Goal: Transaction & Acquisition: Purchase product/service

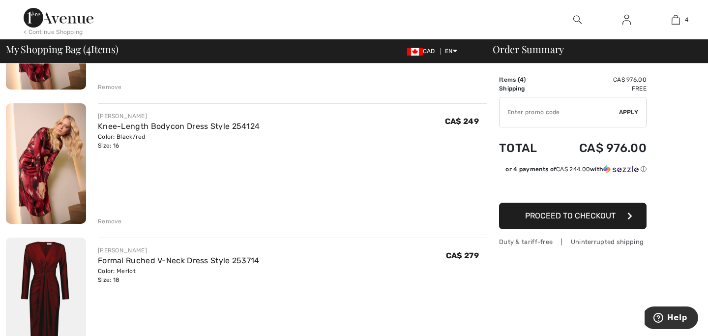
scroll to position [175, 0]
click at [115, 219] on div "Remove" at bounding box center [110, 220] width 24 height 9
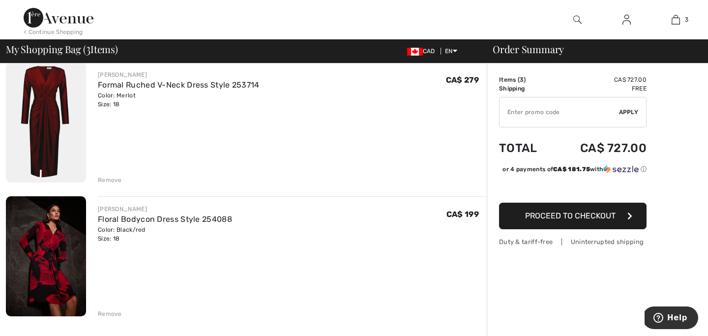
scroll to position [217, 0]
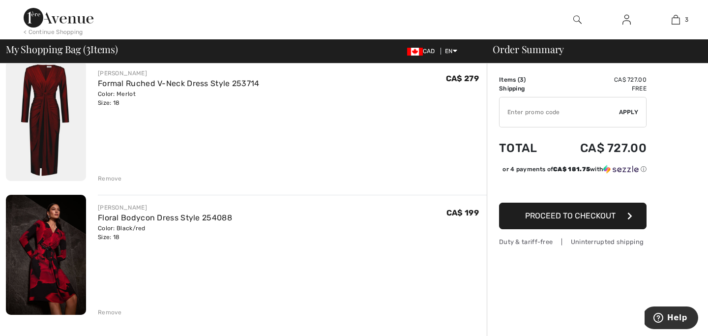
click at [116, 176] on div "Remove" at bounding box center [110, 178] width 24 height 9
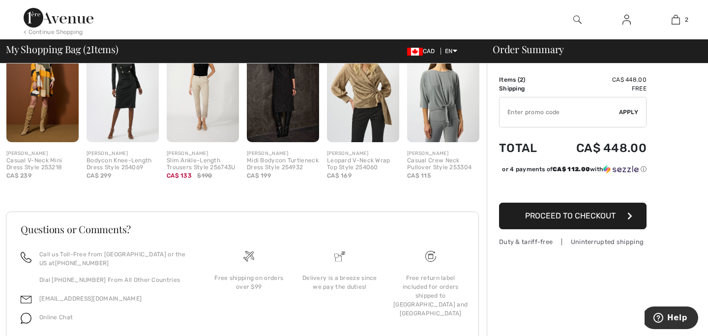
scroll to position [460, 0]
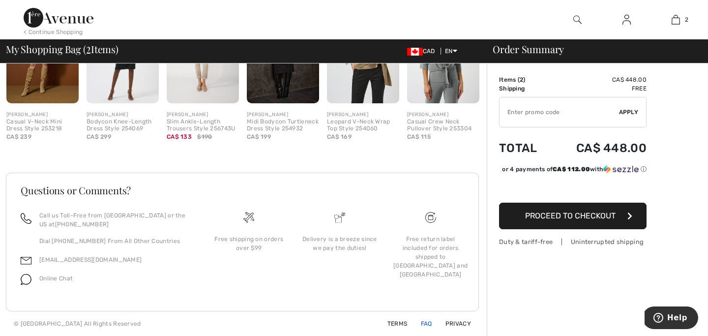
click at [423, 324] on link "FAQ" at bounding box center [420, 323] width 23 height 7
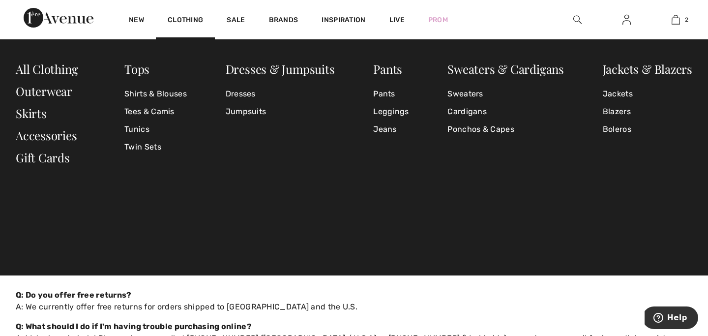
click at [61, 17] on img at bounding box center [59, 18] width 70 height 20
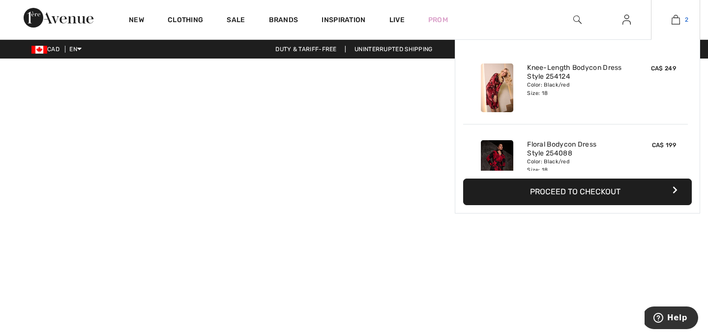
click at [684, 21] on span "2" at bounding box center [685, 19] width 3 height 9
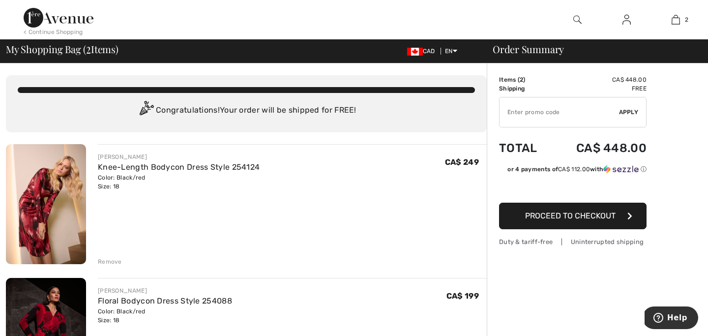
click at [539, 116] on input "TEXT" at bounding box center [558, 111] width 119 height 29
type input "NEW10"
click at [626, 110] on span "Apply" at bounding box center [629, 112] width 20 height 9
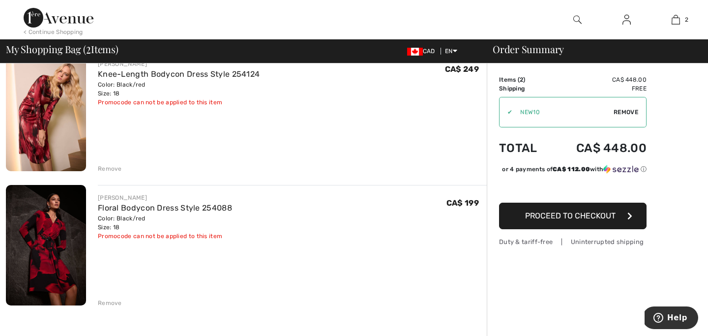
scroll to position [94, 0]
click at [574, 223] on button "Proceed to Checkout" at bounding box center [572, 215] width 147 height 27
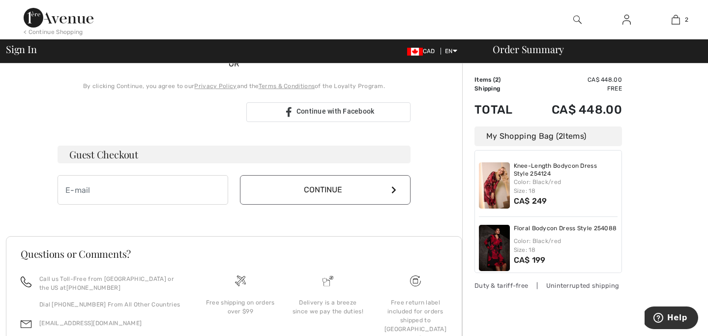
scroll to position [233, 0]
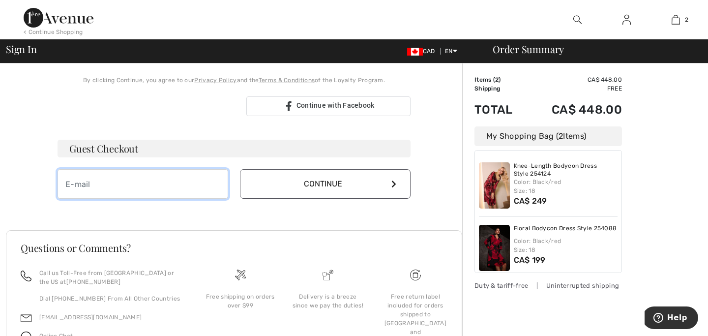
click at [181, 171] on input "email" at bounding box center [142, 183] width 171 height 29
type input "[EMAIL_ADDRESS][DOMAIN_NAME]"
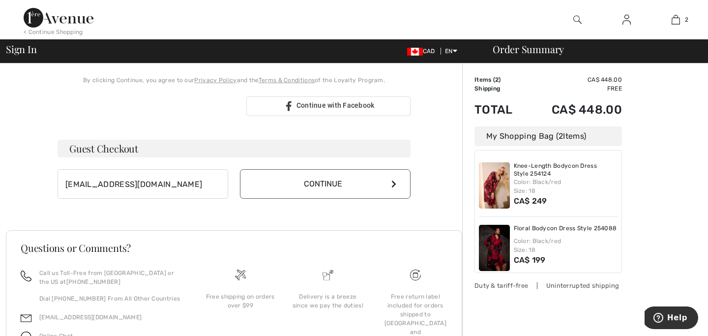
click at [296, 195] on button "Continue" at bounding box center [325, 183] width 171 height 29
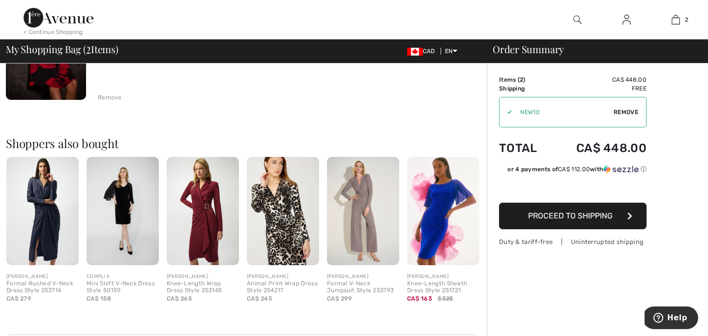
scroll to position [299, 0]
click at [213, 218] on img at bounding box center [203, 210] width 72 height 108
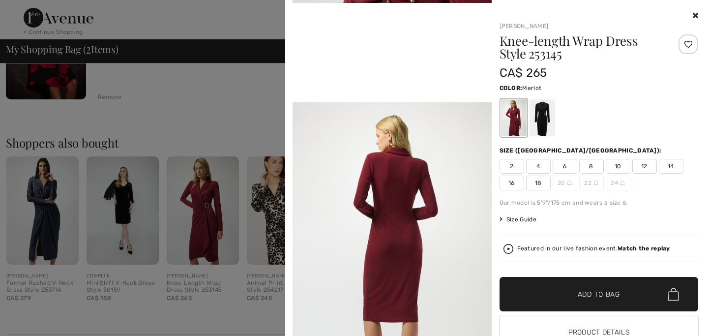
scroll to position [593, 0]
click at [697, 13] on icon at bounding box center [694, 15] width 5 height 8
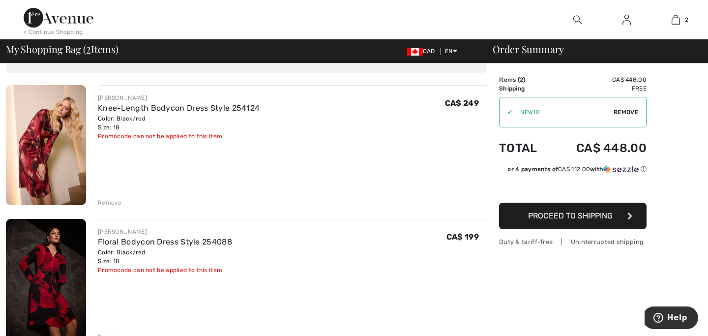
scroll to position [59, 0]
click at [559, 219] on span "Proceed to Shipping" at bounding box center [570, 215] width 85 height 9
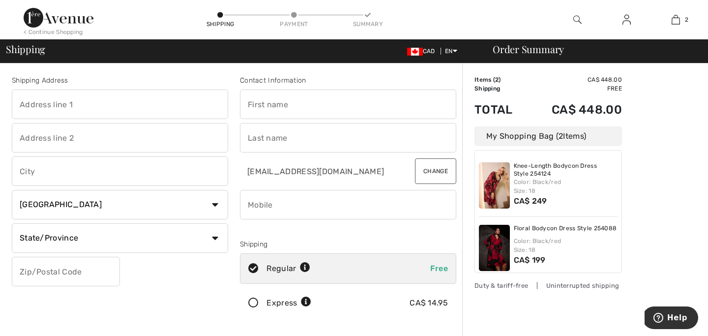
click at [155, 95] on input "text" at bounding box center [120, 103] width 216 height 29
type input "18 Bead Fernway"
type input "WILLOWDALE"
select select "ON"
type input "M2J 4L3"
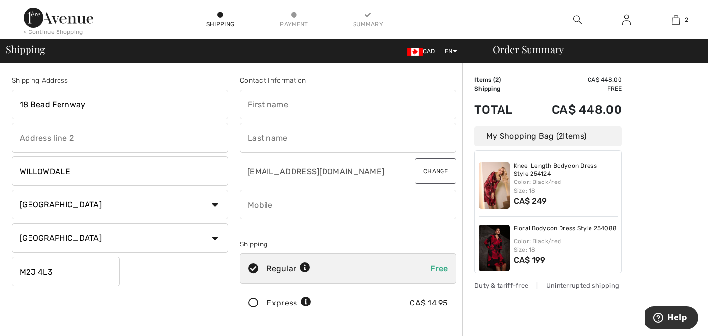
type input "Nicole"
type input "Cyhelka"
type input "6479681538"
type input "M2J4L3"
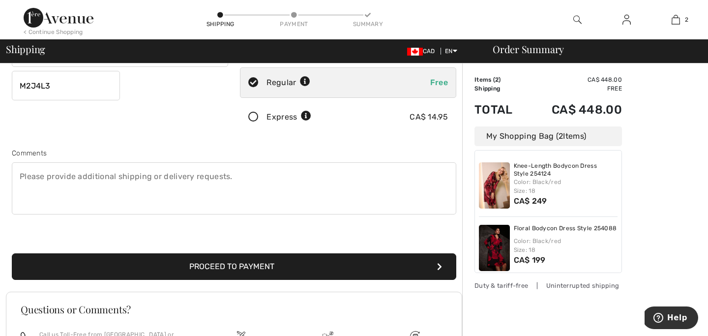
scroll to position [197, 0]
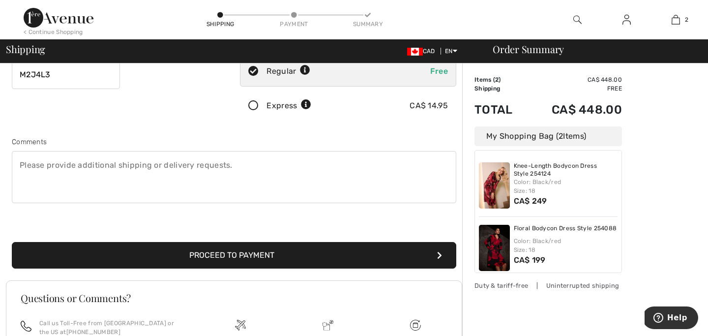
click at [233, 263] on button "Proceed to Payment" at bounding box center [234, 255] width 444 height 27
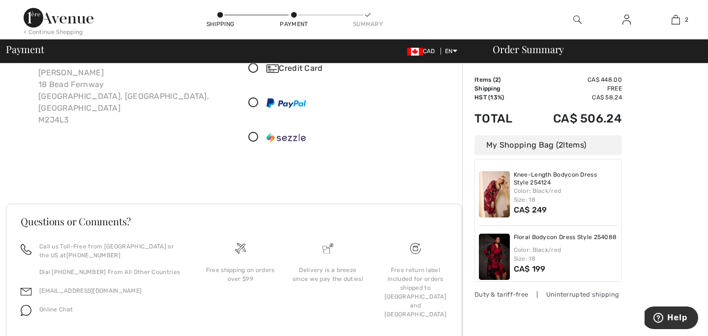
scroll to position [18, 0]
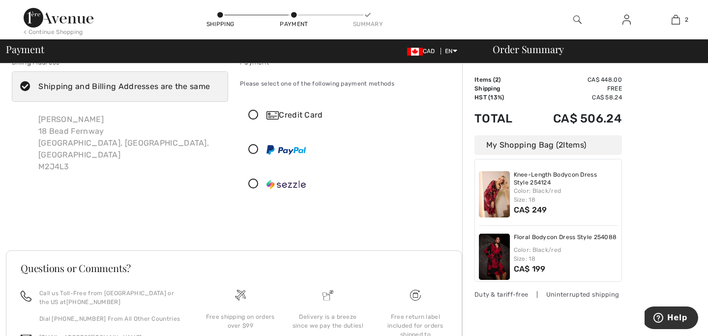
click at [254, 183] on icon at bounding box center [253, 184] width 26 height 10
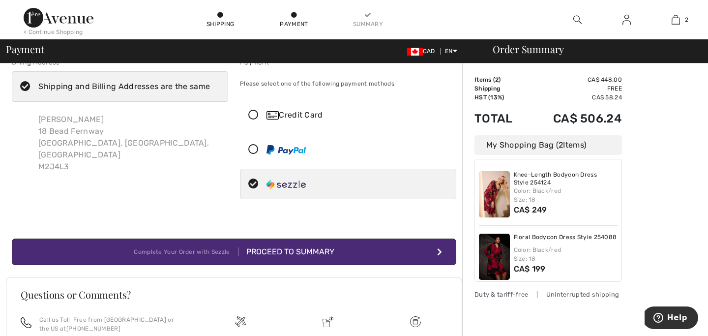
click at [289, 254] on div "Proceed to Summary" at bounding box center [286, 252] width 96 height 12
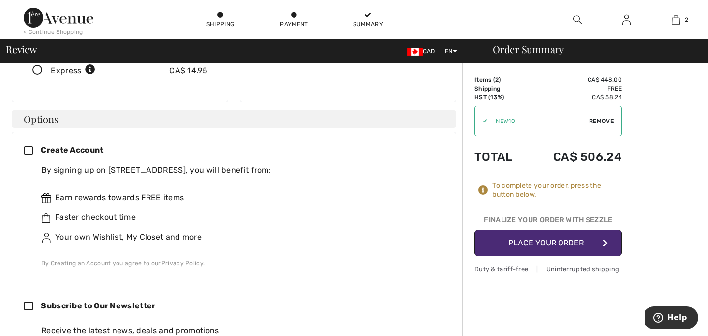
scroll to position [132, 0]
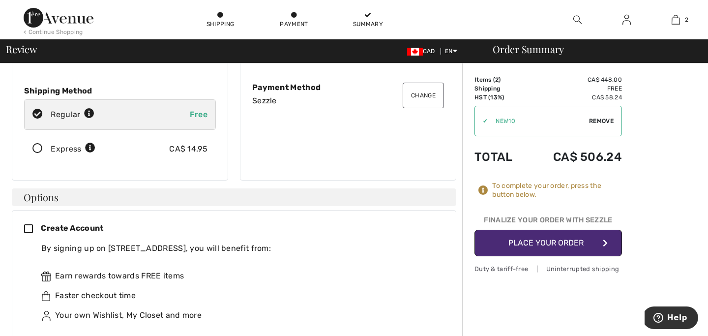
click at [28, 224] on icon at bounding box center [32, 229] width 17 height 10
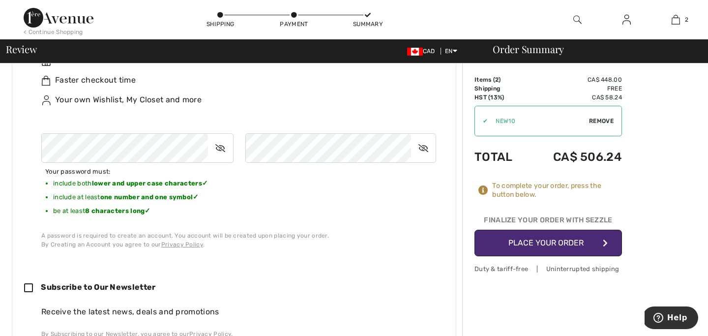
scroll to position [346, 0]
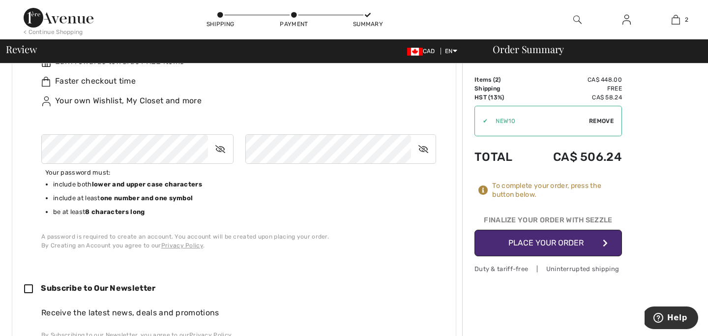
click at [216, 142] on icon at bounding box center [220, 149] width 25 height 23
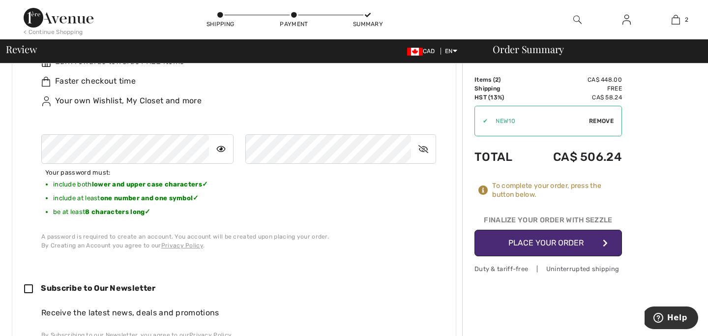
click at [430, 141] on icon at bounding box center [423, 149] width 25 height 23
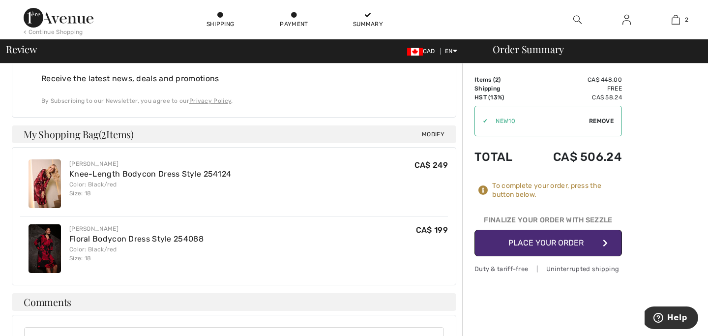
scroll to position [583, 0]
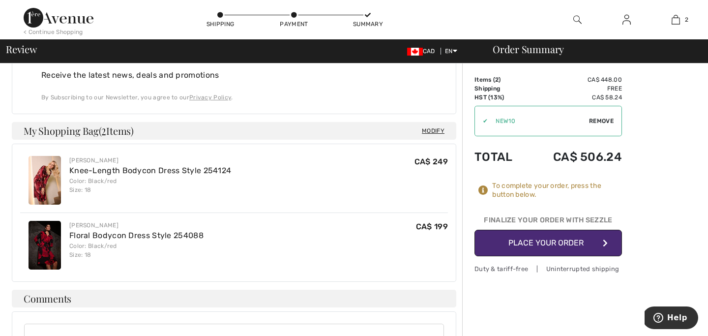
click at [507, 250] on button "Place Your Order" at bounding box center [547, 242] width 147 height 27
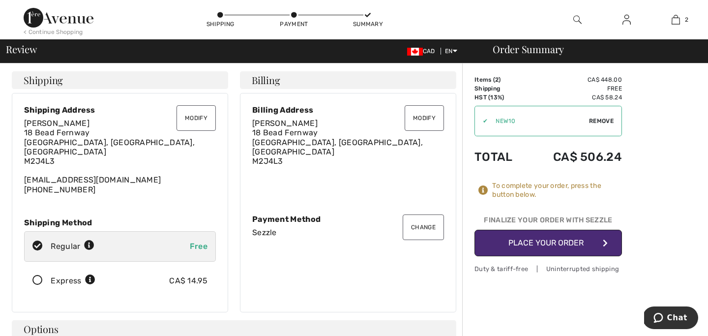
click at [553, 238] on button "Place Your Order" at bounding box center [547, 242] width 147 height 27
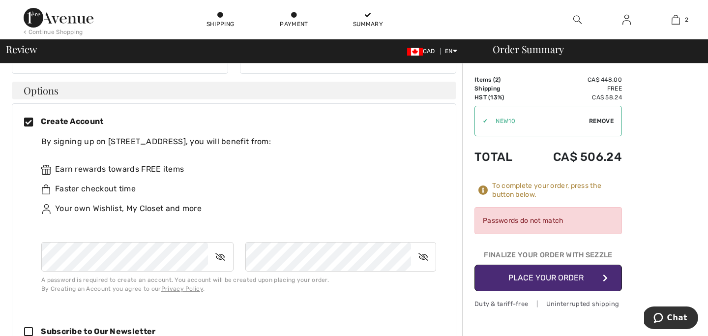
scroll to position [246, 0]
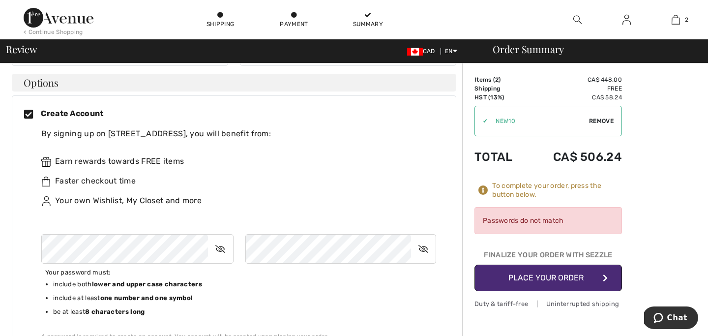
click at [242, 263] on span "Your password must:" at bounding box center [165, 271] width 248 height 16
click at [222, 242] on icon at bounding box center [220, 248] width 25 height 23
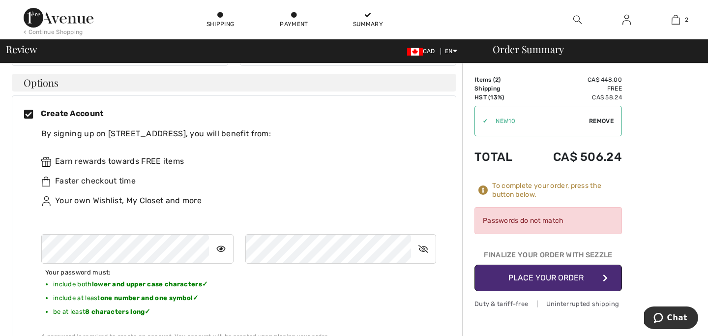
click at [427, 237] on icon at bounding box center [423, 248] width 25 height 23
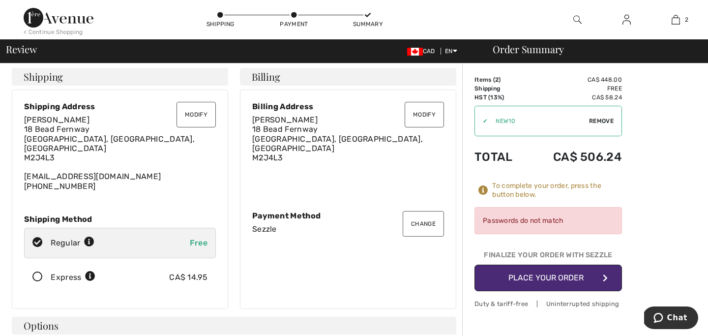
scroll to position [0, 0]
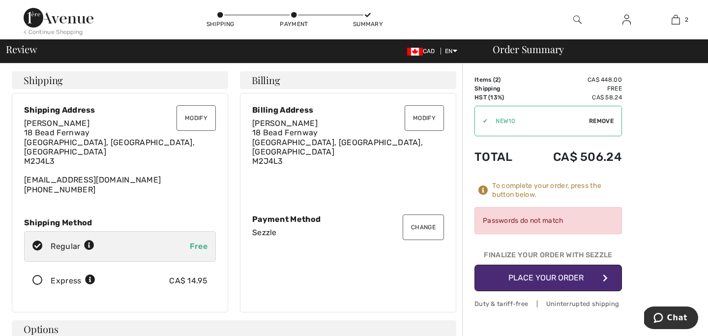
click at [424, 221] on button "Change" at bounding box center [422, 227] width 41 height 26
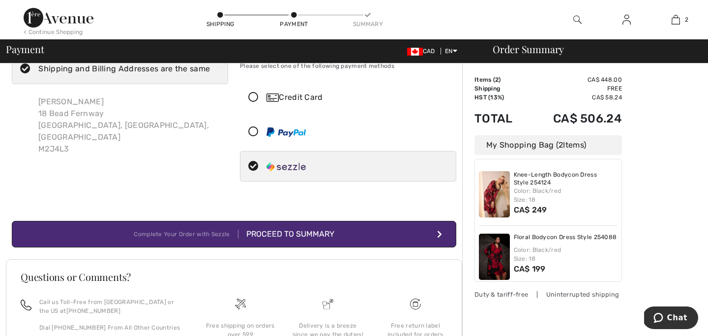
click at [286, 137] on div at bounding box center [285, 132] width 39 height 12
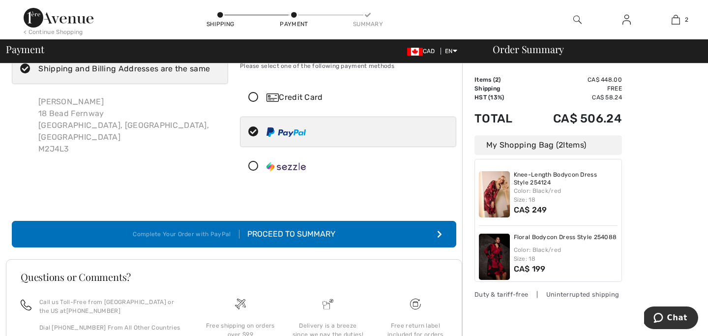
click at [294, 233] on div "Proceed to Summary" at bounding box center [287, 234] width 96 height 12
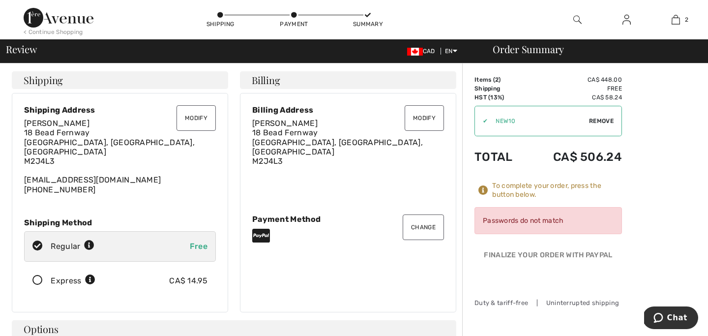
click at [483, 188] on icon at bounding box center [483, 190] width 10 height 10
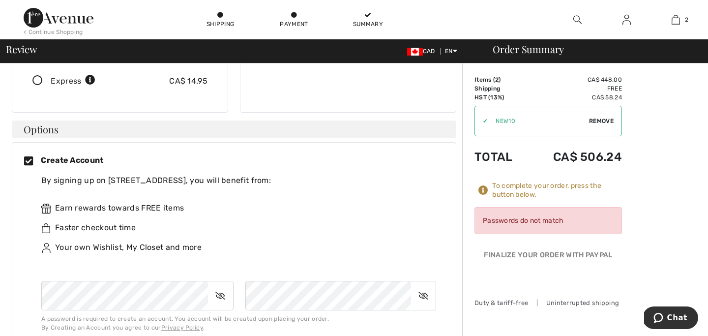
scroll to position [145, 0]
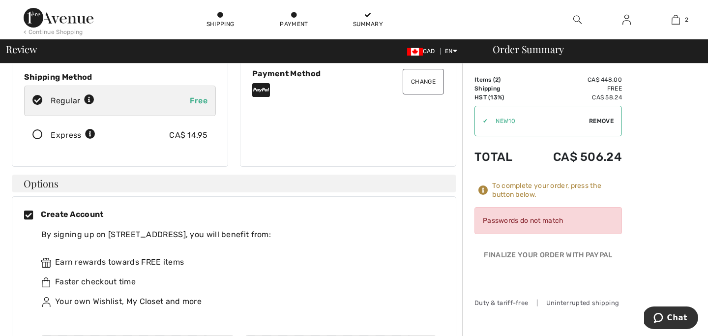
click at [25, 210] on icon at bounding box center [32, 215] width 17 height 10
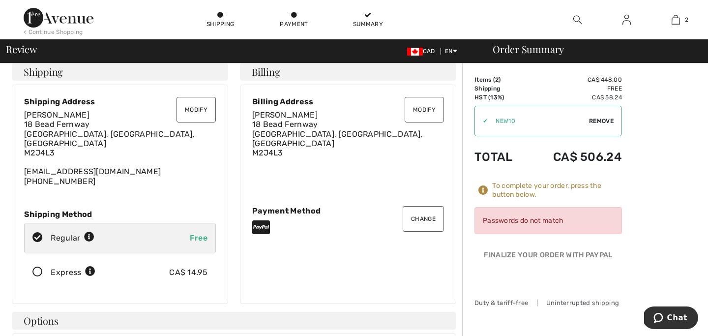
scroll to position [0, 0]
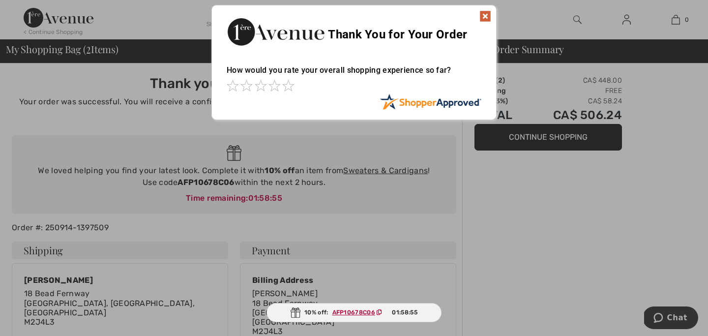
click at [485, 21] on img at bounding box center [485, 16] width 12 height 12
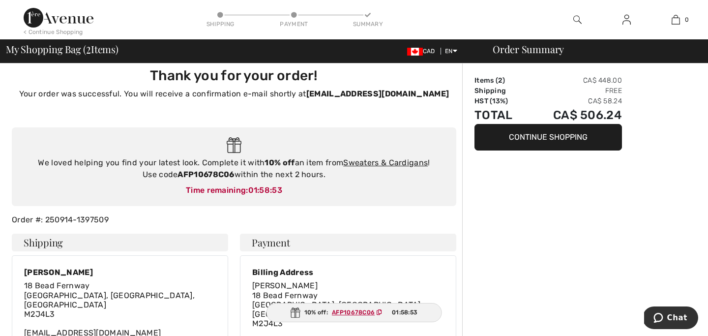
scroll to position [1, 0]
